Goal: Find specific page/section: Find specific page/section

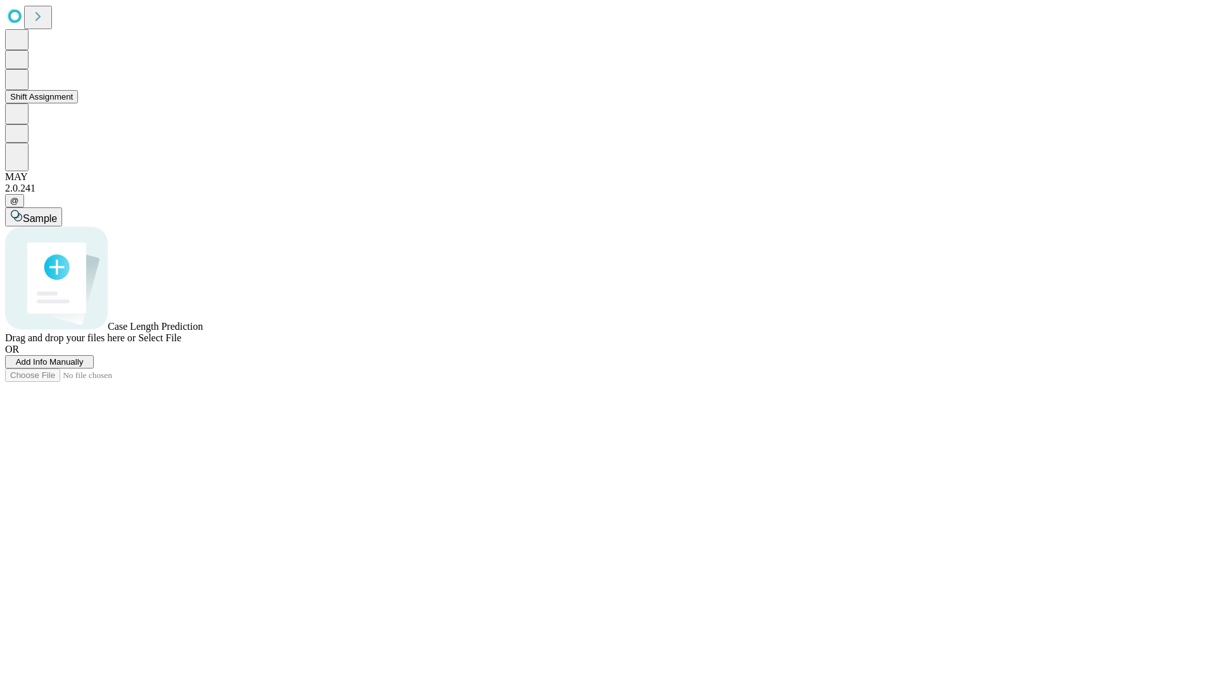
click at [78, 103] on button "Shift Assignment" at bounding box center [41, 96] width 73 height 13
